Goal: Transaction & Acquisition: Book appointment/travel/reservation

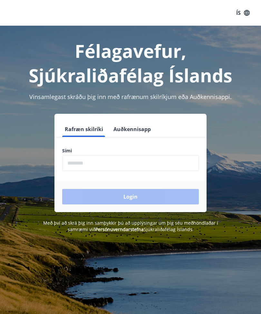
click at [75, 163] on input "phone" at bounding box center [130, 163] width 136 height 16
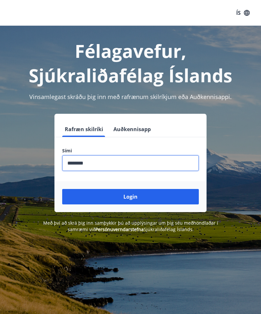
type input "********"
click at [153, 198] on button "Login" at bounding box center [130, 196] width 136 height 15
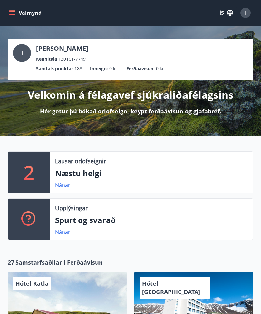
click at [63, 184] on link "Nánar" at bounding box center [62, 185] width 15 height 7
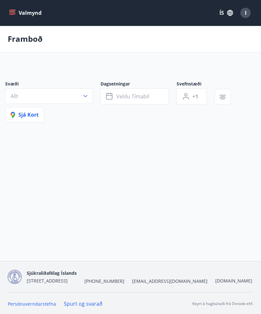
type input "*"
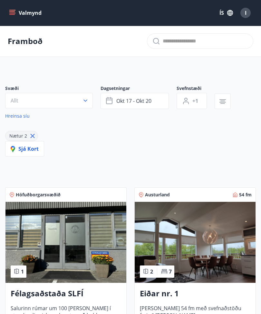
click at [82, 105] on button "Allt" at bounding box center [48, 100] width 87 height 15
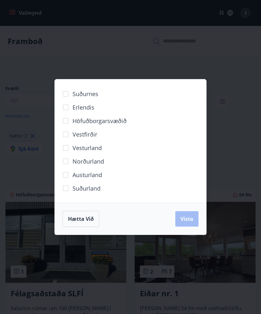
click at [243, 207] on div "Suðurnes Erlendis Höfuðborgarsvæðið Vestfirðir Vesturland Norðurland Austurland…" at bounding box center [130, 157] width 261 height 314
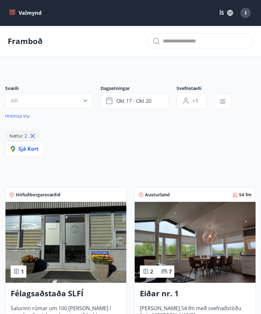
click at [24, 137] on span "Nætur 2" at bounding box center [18, 136] width 18 height 6
click at [24, 138] on span "Nætur 2" at bounding box center [18, 136] width 18 height 6
click at [32, 152] on span "Sjá kort" at bounding box center [25, 148] width 28 height 7
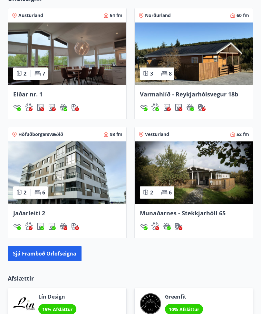
scroll to position [474, 0]
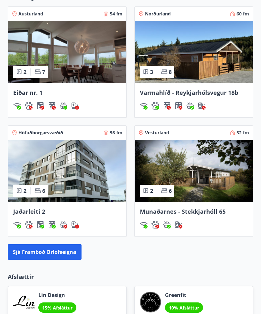
click at [207, 188] on img at bounding box center [193, 171] width 118 height 62
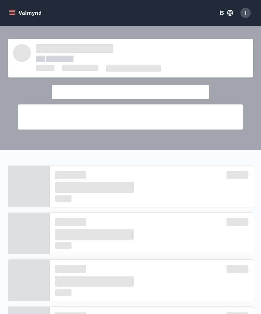
scroll to position [494, 0]
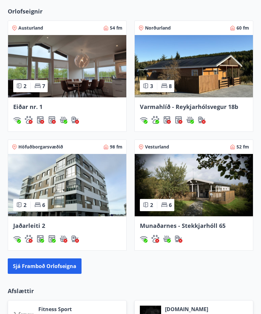
click at [199, 83] on img at bounding box center [193, 66] width 118 height 62
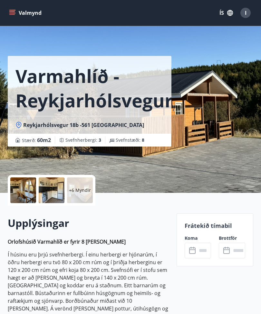
click at [192, 255] on div "​ ​" at bounding box center [197, 251] width 26 height 16
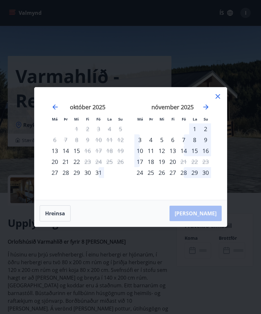
click at [184, 175] on div "28" at bounding box center [183, 172] width 11 height 11
click at [197, 173] on div "29" at bounding box center [194, 172] width 11 height 11
click at [208, 174] on div "30" at bounding box center [205, 172] width 11 height 11
click at [185, 172] on div "28" at bounding box center [183, 172] width 11 height 11
click at [101, 196] on div "Má Þr Mi Fi Fö La Su Má Þr Mi Fi Fö La Su september 2025 1 2 3 4 5 6 7 8 9 10 1…" at bounding box center [130, 143] width 192 height 113
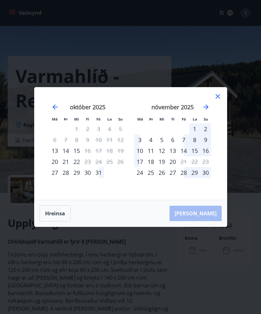
click at [206, 239] on div "Má Þr Mi Fi Fö La Su Má Þr Mi Fi Fö La Su september 2025 1 2 3 4 5 6 7 8 9 10 1…" at bounding box center [130, 157] width 261 height 314
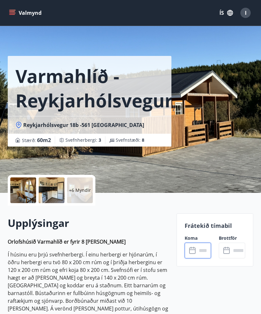
click at [201, 253] on input "text" at bounding box center [204, 251] width 14 height 16
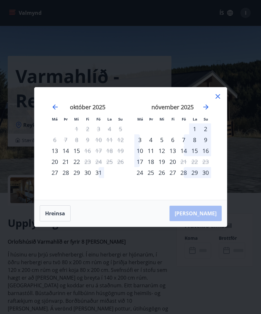
click at [192, 154] on div "15" at bounding box center [194, 150] width 11 height 11
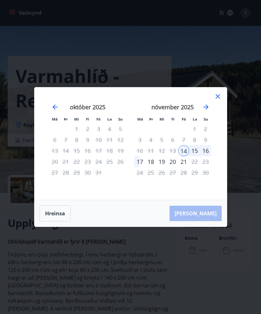
click at [214, 243] on div "Má Þr Mi Fi Fö La Su Má Þr Mi Fi Fö La Su september 2025 1 2 3 4 5 6 7 8 9 10 1…" at bounding box center [130, 157] width 261 height 314
